Goal: Information Seeking & Learning: Learn about a topic

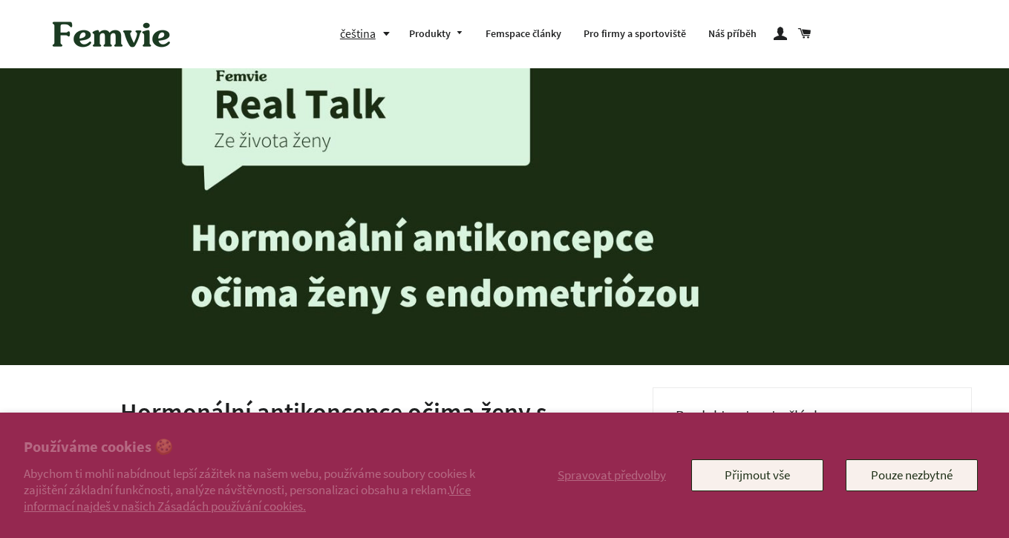
click at [762, 474] on button "Přijmout vše" at bounding box center [757, 475] width 132 height 31
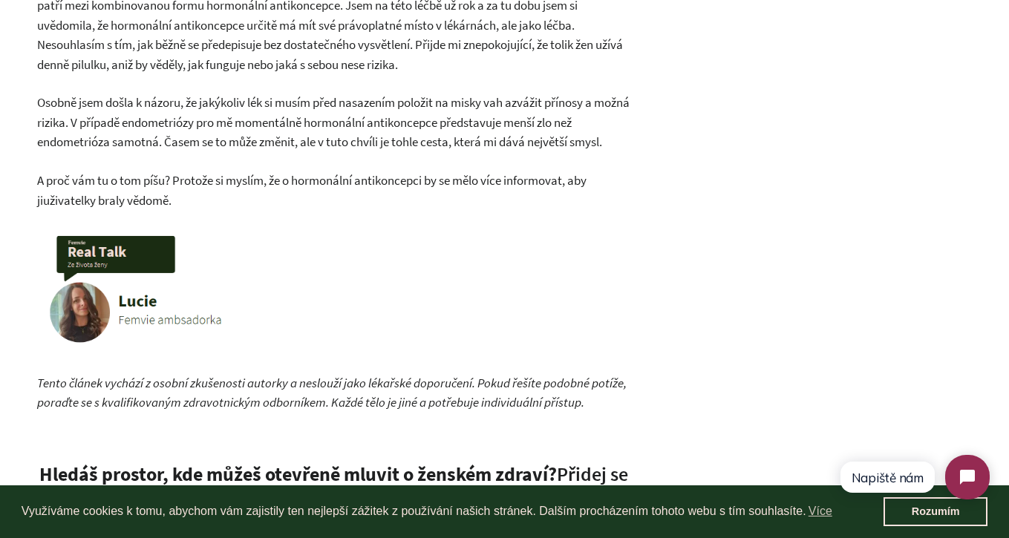
scroll to position [1863, 0]
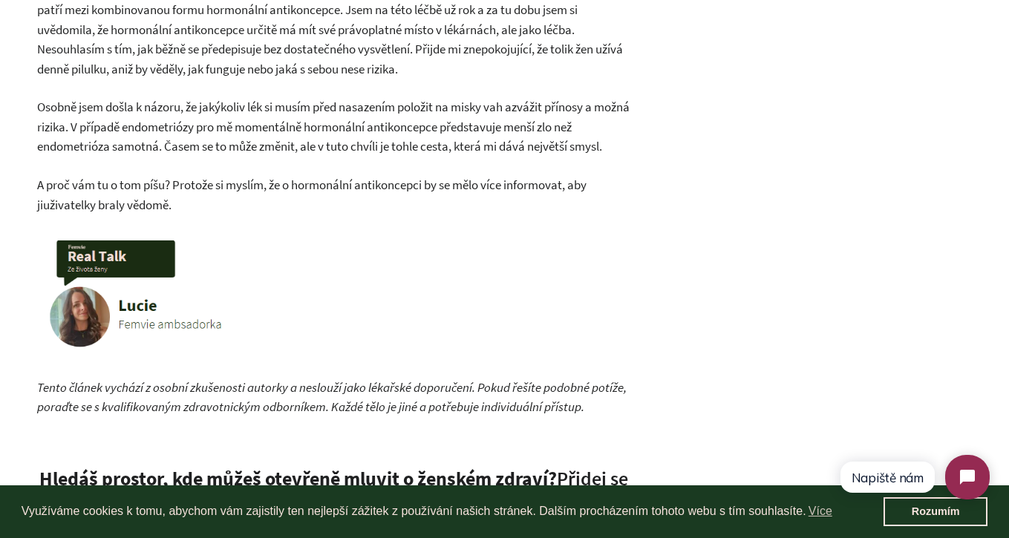
click at [136, 283] on img at bounding box center [186, 293] width 298 height 120
click at [138, 282] on img at bounding box center [186, 293] width 298 height 120
click at [120, 238] on img at bounding box center [186, 293] width 298 height 120
drag, startPoint x: 93, startPoint y: 308, endPoint x: 151, endPoint y: 308, distance: 57.9
click at [93, 308] on img at bounding box center [186, 293] width 298 height 120
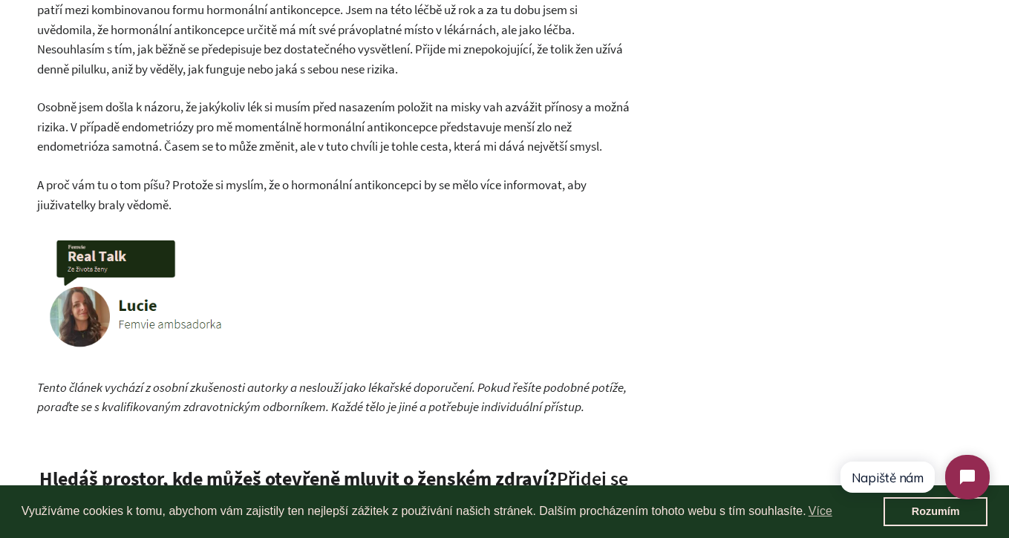
click at [151, 308] on img at bounding box center [186, 293] width 298 height 120
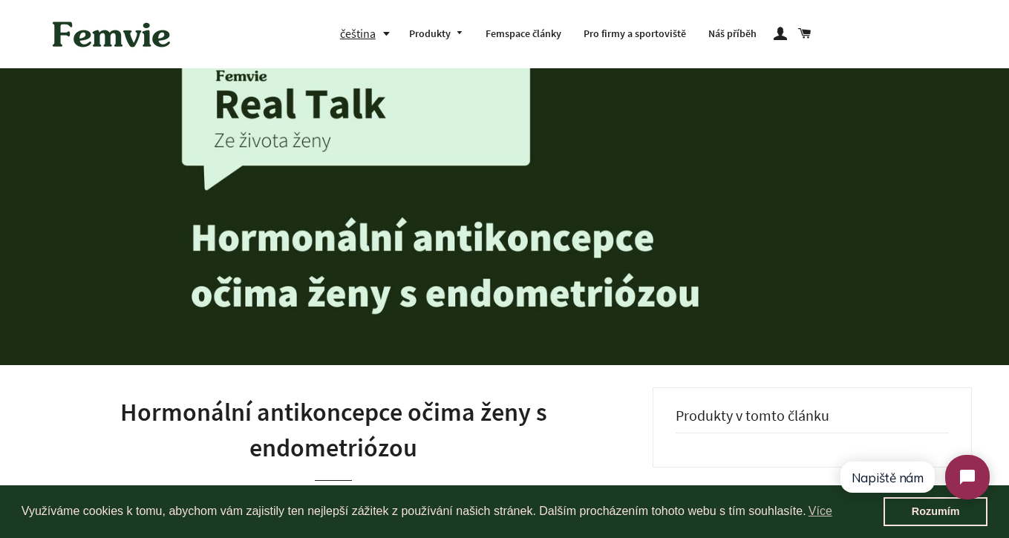
scroll to position [0, 0]
click at [111, 29] on img at bounding box center [112, 34] width 134 height 46
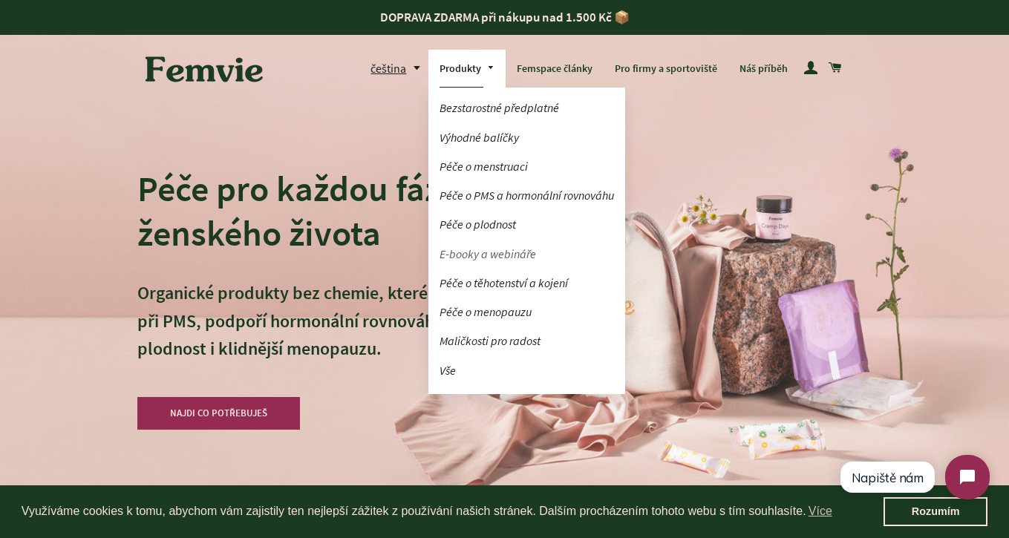
click at [506, 258] on link "E-booky a webináře" at bounding box center [526, 254] width 197 height 26
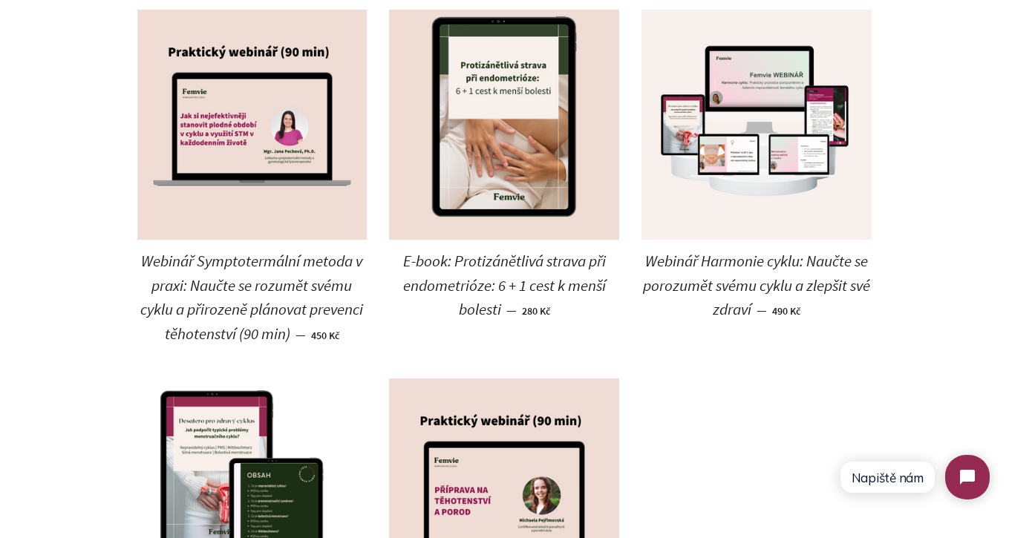
scroll to position [249, 0]
